Goal: Transaction & Acquisition: Purchase product/service

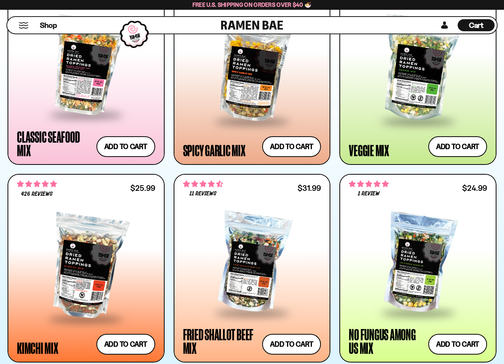
scroll to position [435, 0]
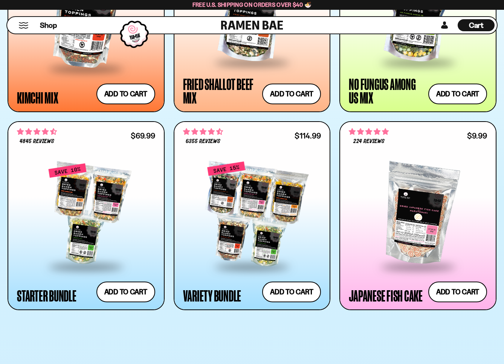
scroll to position [690, 0]
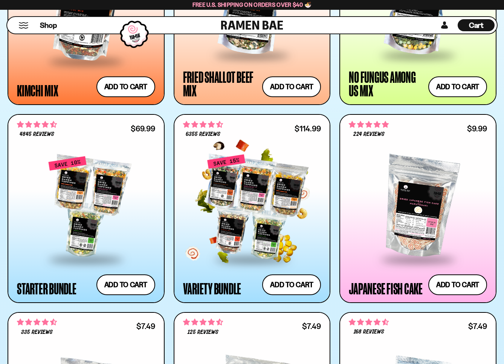
click at [247, 176] on div at bounding box center [252, 207] width 138 height 102
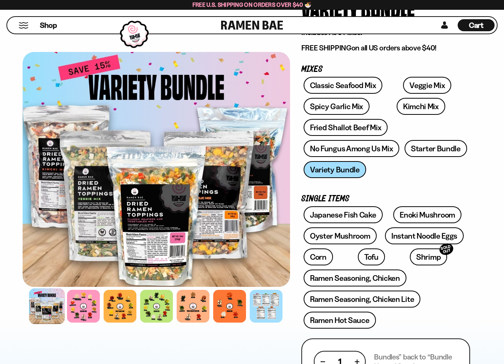
scroll to position [88, 0]
